Goal: Navigation & Orientation: Find specific page/section

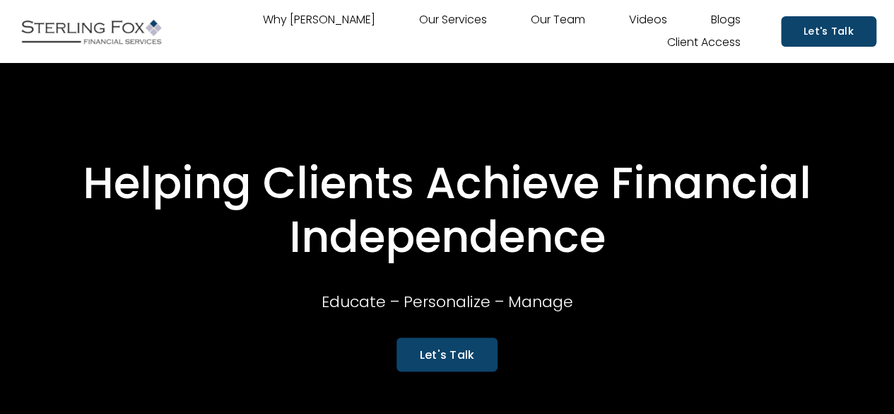
click at [689, 48] on link "Client Access" at bounding box center [704, 43] width 74 height 23
click at [694, 37] on link "Client Access" at bounding box center [704, 43] width 74 height 23
click at [694, 40] on link "Client Access" at bounding box center [704, 43] width 74 height 23
